Goal: Task Accomplishment & Management: Use online tool/utility

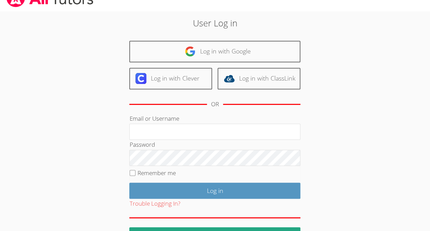
scroll to position [35, 0]
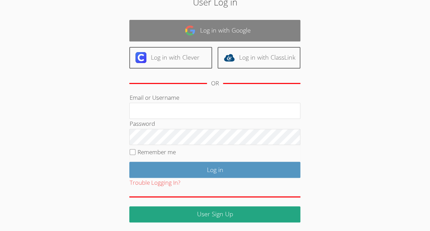
click at [238, 37] on link "Log in with Google" at bounding box center [214, 31] width 171 height 22
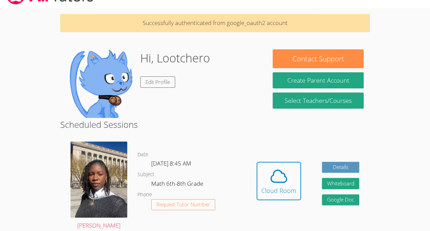
scroll to position [29, 0]
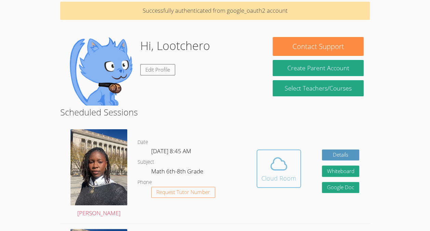
click at [293, 157] on span at bounding box center [279, 163] width 35 height 19
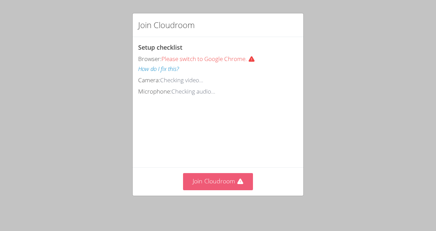
click at [238, 182] on icon at bounding box center [240, 180] width 6 height 5
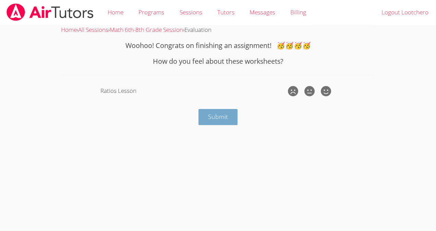
click at [212, 118] on span "Submit" at bounding box center [218, 116] width 20 height 8
